Goal: Navigation & Orientation: Go to known website

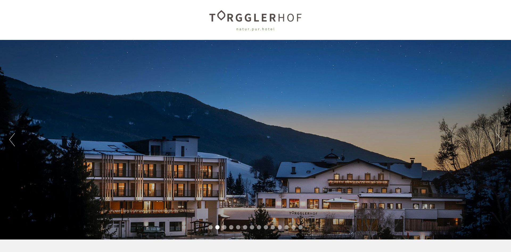
click at [501, 139] on button "Next" at bounding box center [499, 139] width 6 height 13
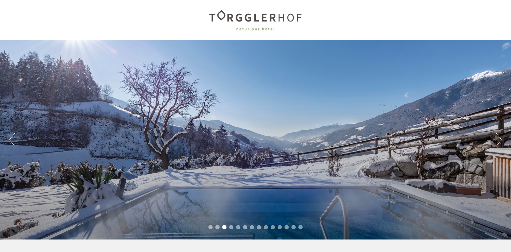
click at [501, 139] on button "Next" at bounding box center [499, 139] width 6 height 13
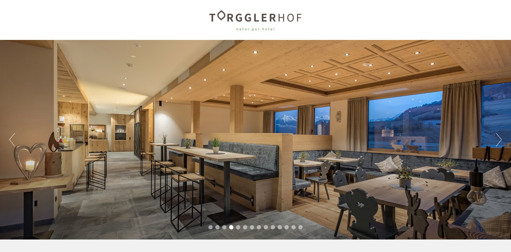
click at [501, 139] on button "Next" at bounding box center [499, 139] width 6 height 13
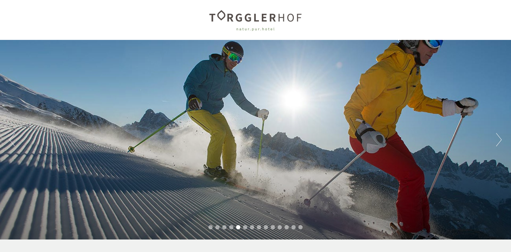
click at [501, 139] on button "Next" at bounding box center [499, 139] width 6 height 13
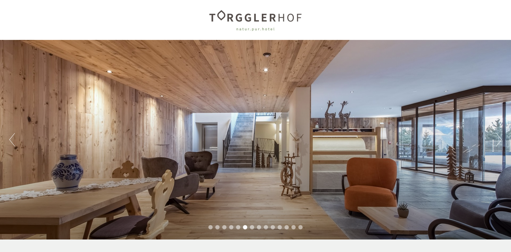
click at [501, 139] on button "Next" at bounding box center [499, 139] width 6 height 13
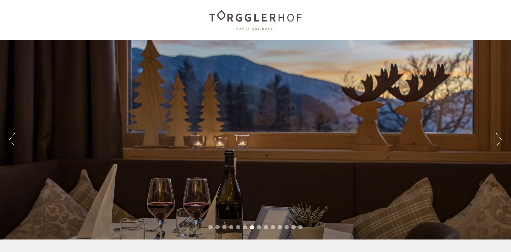
click at [501, 139] on button "Next" at bounding box center [499, 139] width 6 height 13
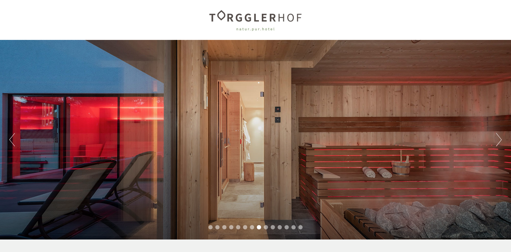
click at [501, 139] on button "Next" at bounding box center [499, 139] width 6 height 13
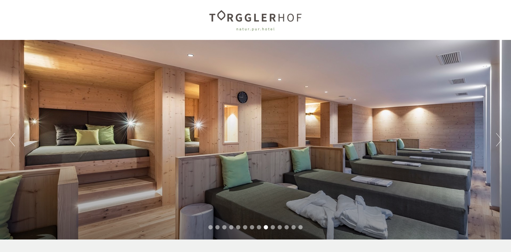
click at [501, 139] on button "Next" at bounding box center [499, 139] width 6 height 13
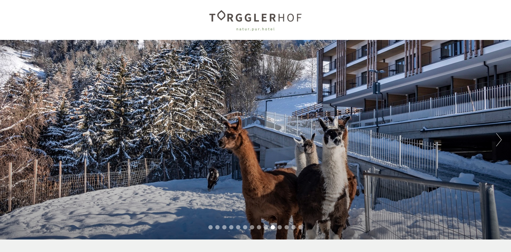
click at [501, 139] on button "Next" at bounding box center [499, 139] width 6 height 13
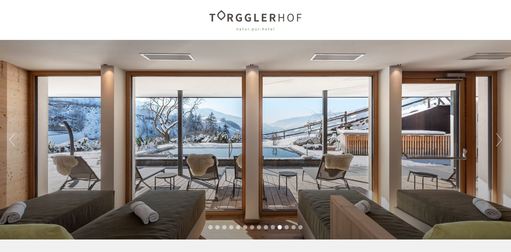
click at [501, 139] on button "Next" at bounding box center [499, 139] width 6 height 13
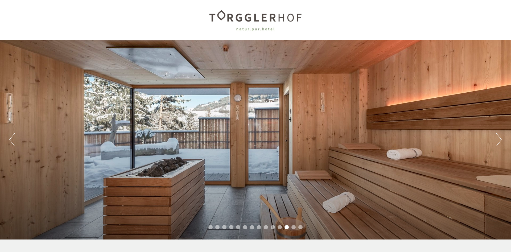
click at [501, 139] on button "Next" at bounding box center [499, 139] width 6 height 13
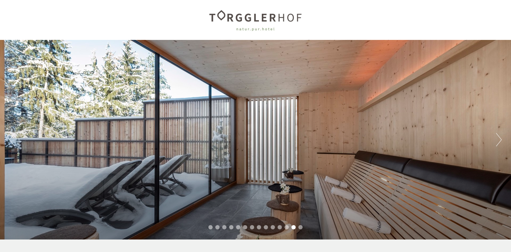
click at [501, 139] on button "Next" at bounding box center [499, 139] width 6 height 13
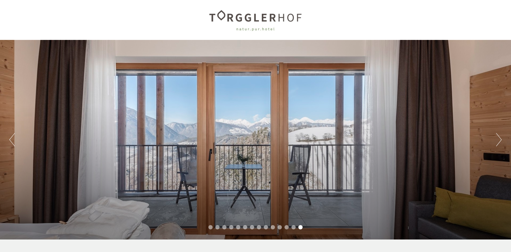
click at [501, 139] on button "Next" at bounding box center [499, 139] width 6 height 13
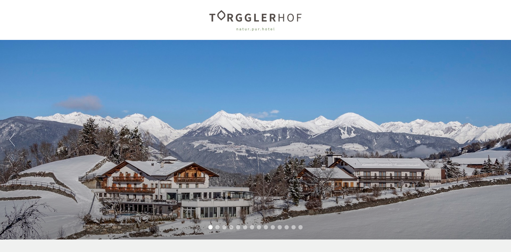
click at [501, 139] on button "Next" at bounding box center [499, 139] width 6 height 13
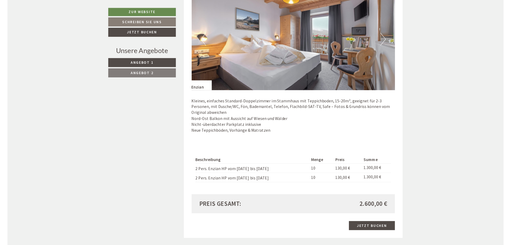
scroll to position [418, 0]
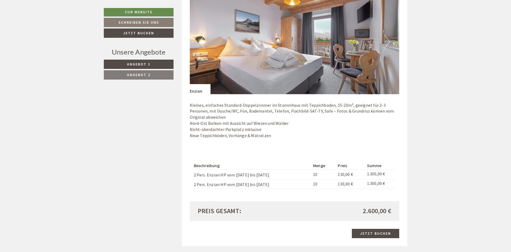
click at [388, 39] on button "Next" at bounding box center [387, 41] width 6 height 13
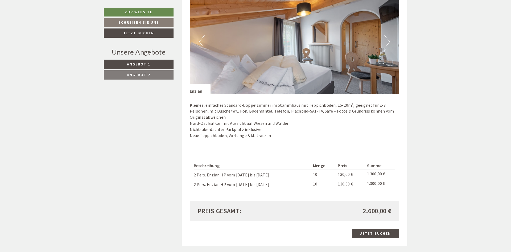
click at [388, 39] on button "Next" at bounding box center [387, 41] width 6 height 13
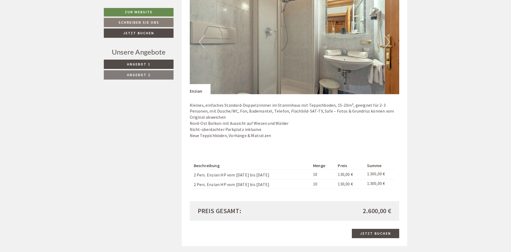
click at [388, 39] on button "Next" at bounding box center [387, 41] width 6 height 13
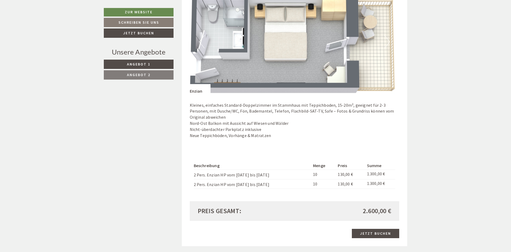
click at [388, 39] on button "Next" at bounding box center [387, 41] width 6 height 13
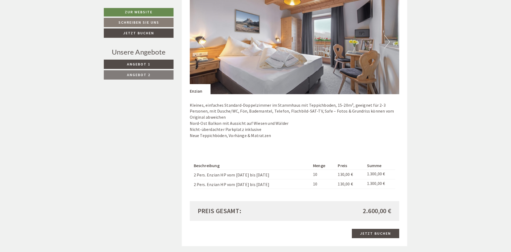
click at [388, 39] on button "Next" at bounding box center [387, 41] width 6 height 13
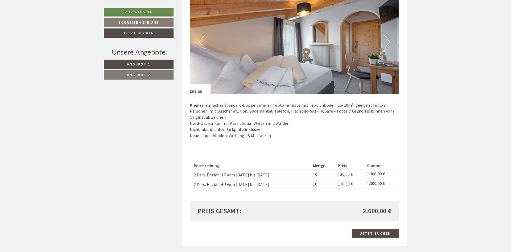
click at [388, 39] on button "Next" at bounding box center [387, 41] width 6 height 13
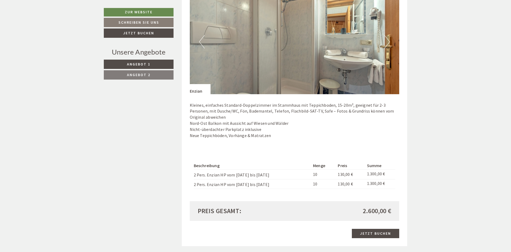
click at [388, 39] on button "Next" at bounding box center [387, 41] width 6 height 13
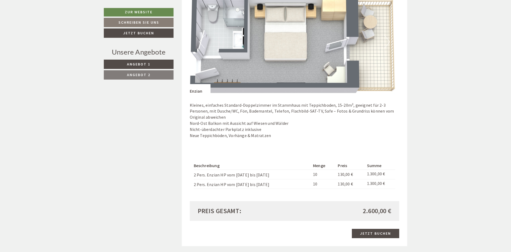
click at [388, 39] on button "Next" at bounding box center [387, 41] width 6 height 13
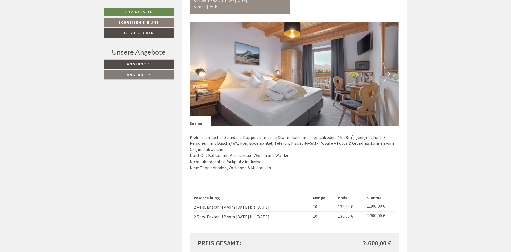
scroll to position [389, 0]
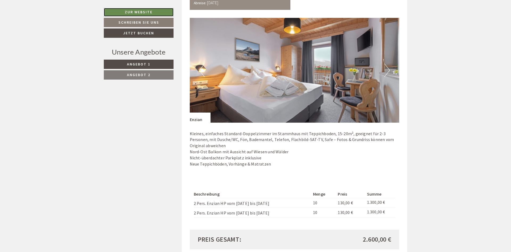
click at [150, 12] on link "Zur Website" at bounding box center [139, 12] width 70 height 9
